Goal: Task Accomplishment & Management: Complete application form

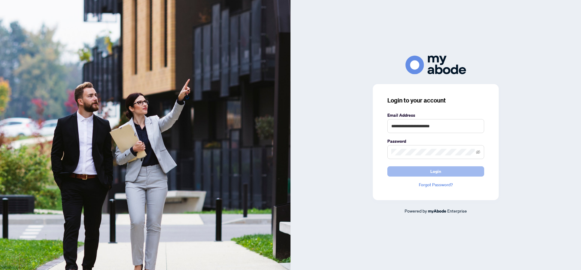
click at [424, 173] on button "Login" at bounding box center [435, 171] width 97 height 10
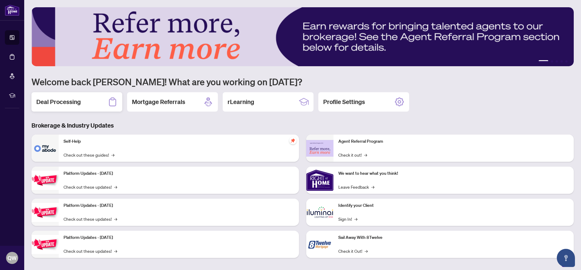
click at [56, 103] on h2 "Deal Processing" at bounding box center [58, 102] width 44 height 8
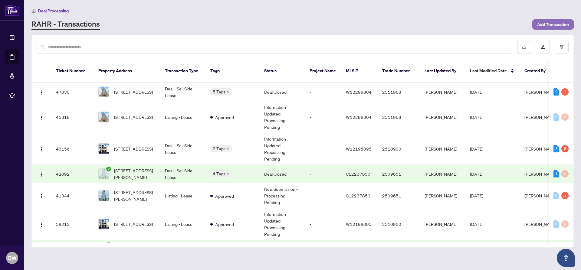
click at [550, 22] on span "Add Transaction" at bounding box center [553, 25] width 32 height 10
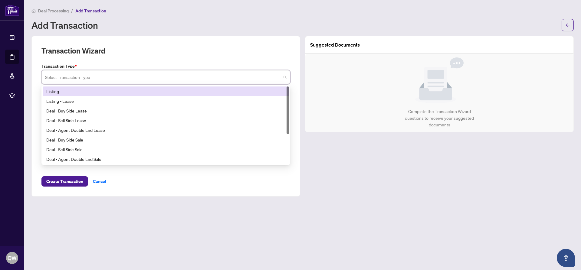
click at [82, 78] on input "search" at bounding box center [163, 77] width 236 height 13
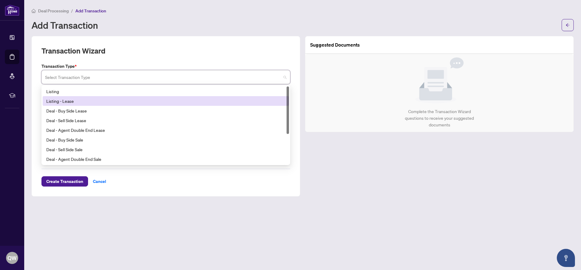
click at [74, 101] on div "Listing - Lease" at bounding box center [165, 101] width 239 height 7
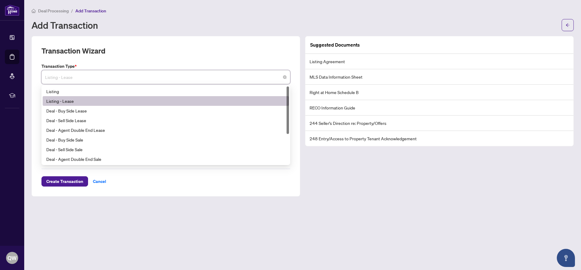
drag, startPoint x: 260, startPoint y: 79, endPoint x: 257, endPoint y: 79, distance: 3.4
click at [259, 79] on span "Listing - Lease" at bounding box center [165, 76] width 241 height 11
click at [68, 100] on div "Listing - Lease" at bounding box center [165, 101] width 239 height 7
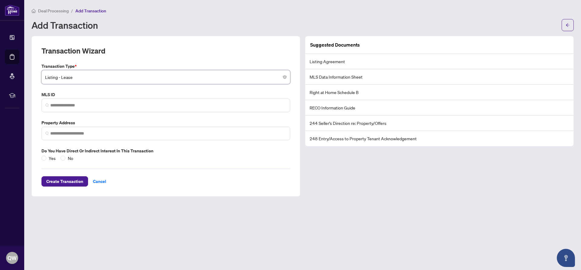
click at [145, 11] on div "Deal Processing / Add Transaction" at bounding box center [302, 10] width 542 height 7
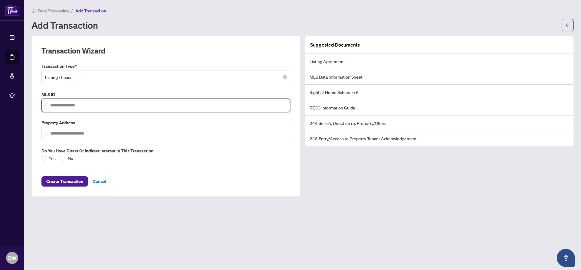
click at [67, 105] on input "search" at bounding box center [168, 105] width 236 height 6
paste input "*********"
type input "*********"
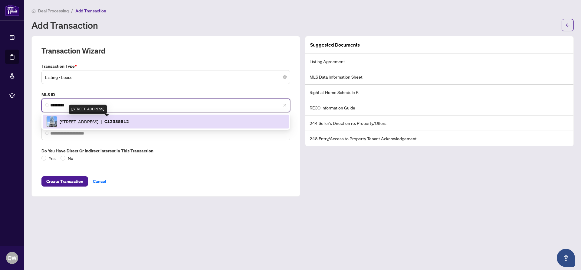
click at [98, 120] on span "[STREET_ADDRESS]" at bounding box center [79, 121] width 39 height 7
type input "**********"
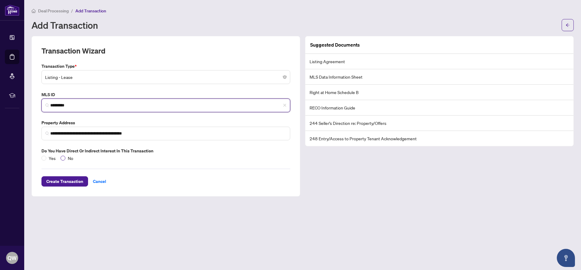
type input "*********"
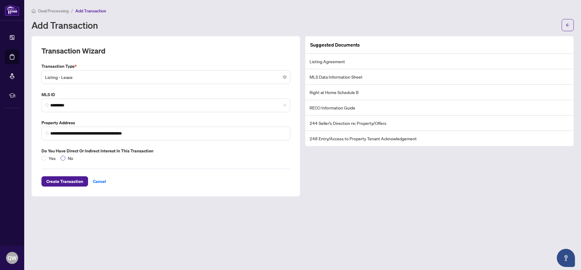
click at [65, 159] on label "No" at bounding box center [68, 158] width 15 height 7
click at [61, 182] on span "Create Transaction" at bounding box center [64, 182] width 37 height 10
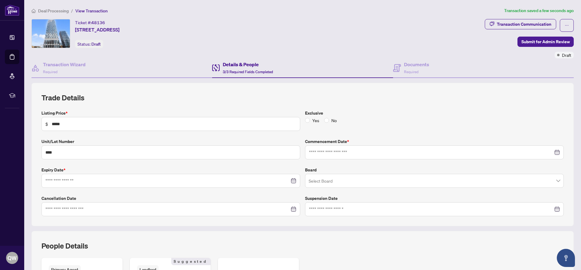
type input "**********"
click at [414, 62] on h4 "Documents" at bounding box center [416, 64] width 25 height 7
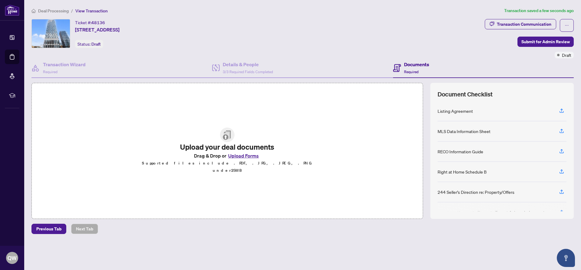
click at [244, 159] on button "Upload Forms" at bounding box center [243, 156] width 34 height 8
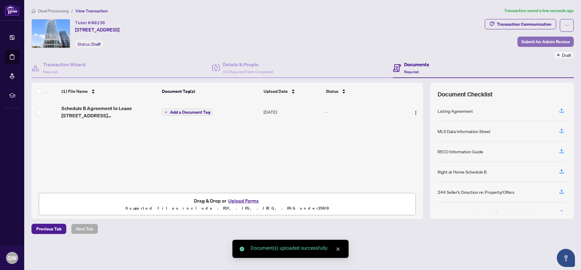
click at [550, 40] on span "Submit for Admin Review" at bounding box center [545, 42] width 48 height 10
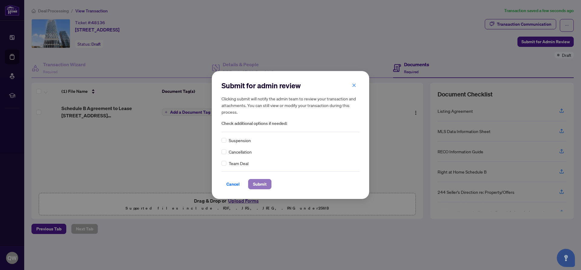
click at [254, 182] on span "Submit" at bounding box center [260, 184] width 14 height 10
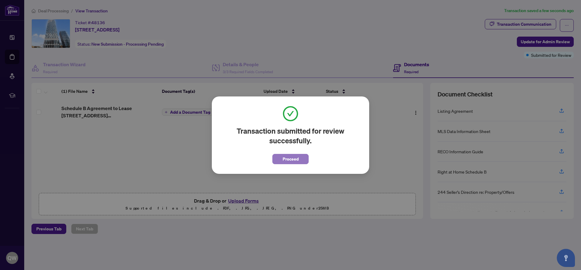
click at [281, 159] on button "Proceed" at bounding box center [290, 159] width 36 height 10
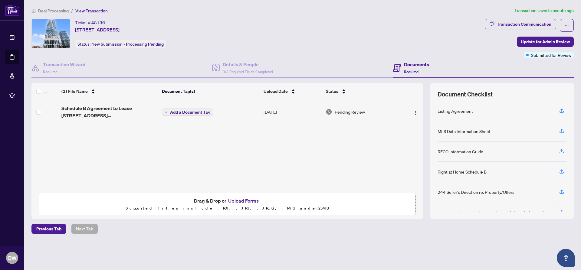
click at [51, 11] on span "Deal Processing" at bounding box center [53, 10] width 31 height 5
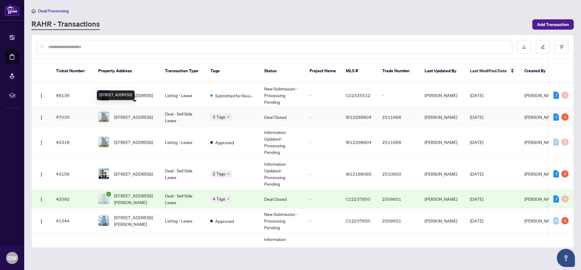
click at [139, 114] on span "[STREET_ADDRESS]" at bounding box center [133, 117] width 39 height 7
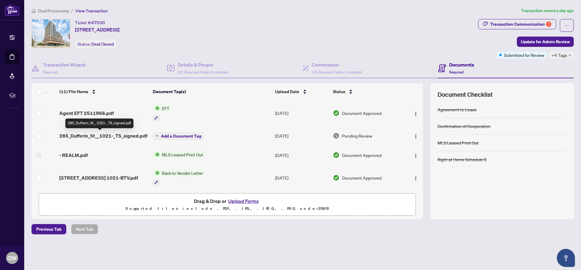
click at [120, 134] on span "285_Dufferin_St__1021-_TS_signed.pdf" at bounding box center [103, 135] width 88 height 7
